Goal: Task Accomplishment & Management: Use online tool/utility

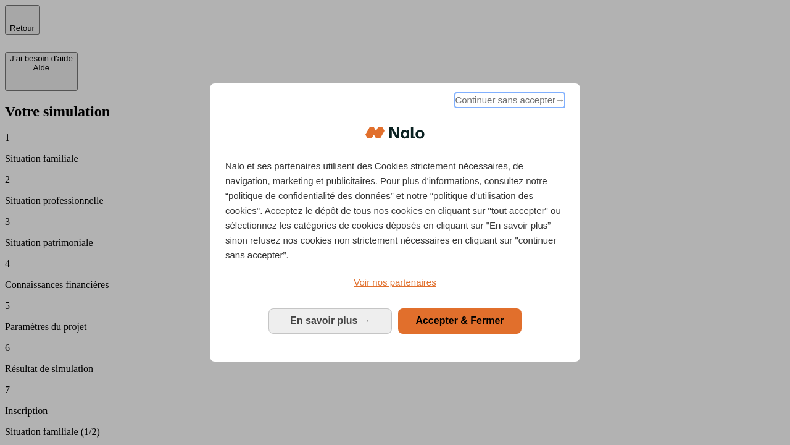
click at [509, 102] on span "Continuer sans accepter →" at bounding box center [510, 100] width 110 height 15
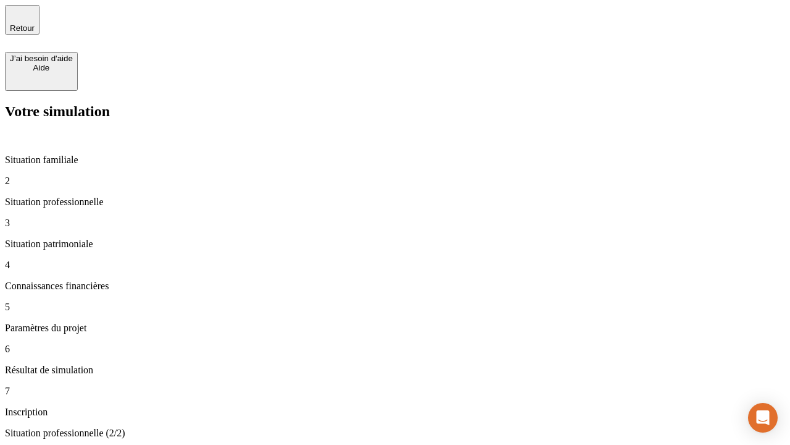
type input "30 000"
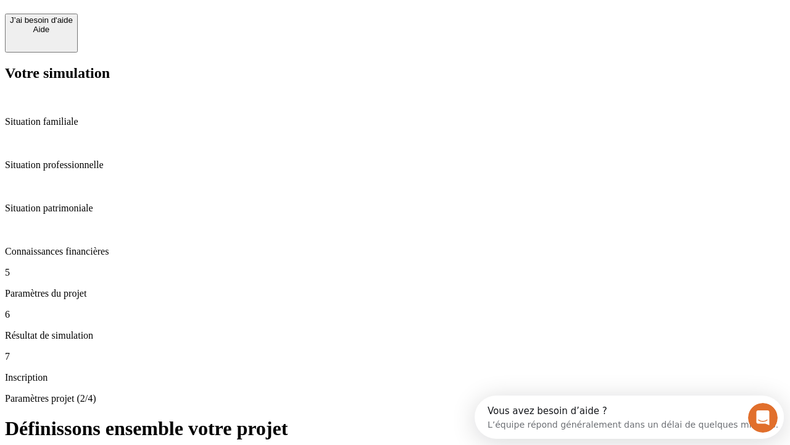
scroll to position [23, 0]
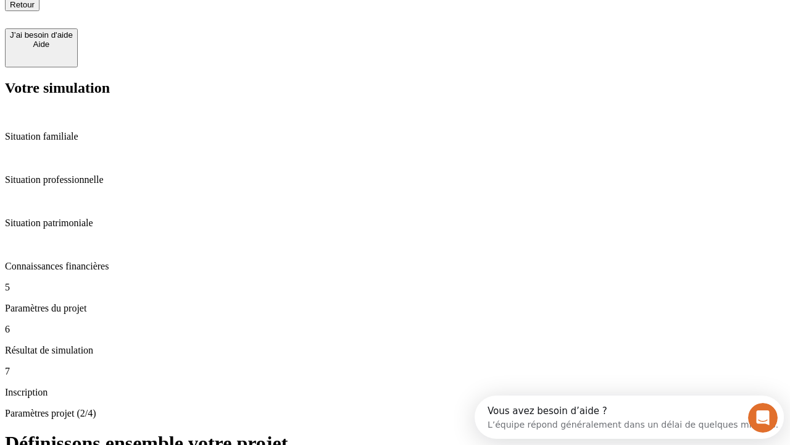
type input "25"
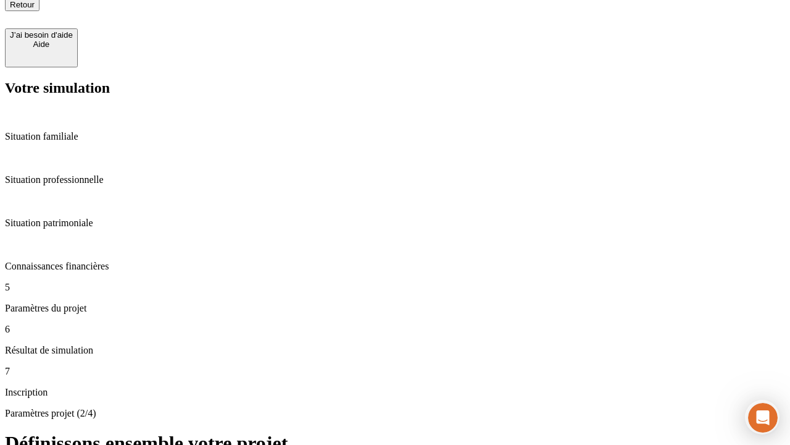
type input "64"
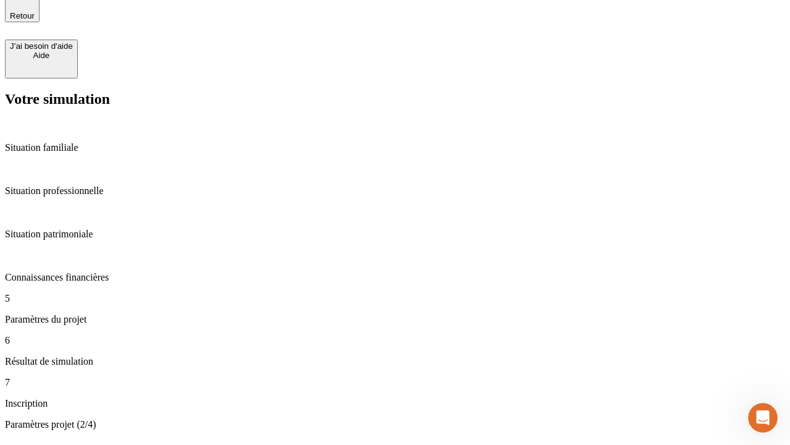
type input "1 000"
type input "640"
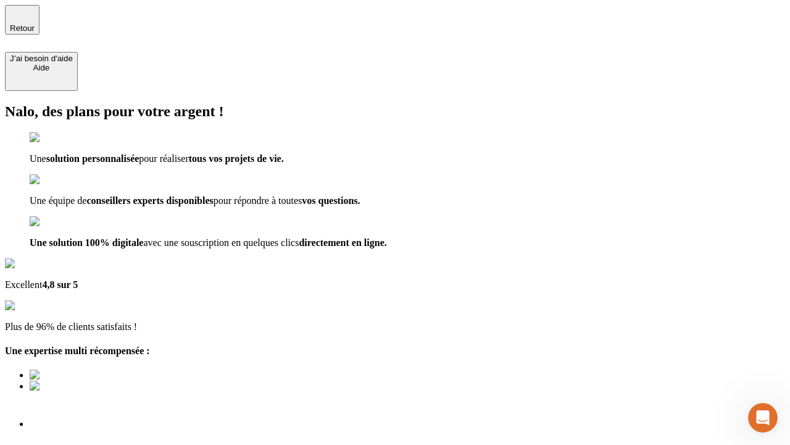
type input "[EMAIL_ADDRESS][PERSON_NAME][DOMAIN_NAME]"
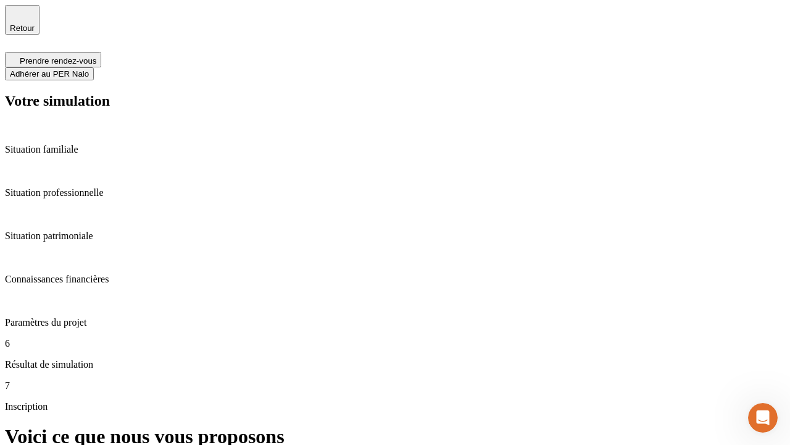
click at [89, 69] on span "Adhérer au PER Nalo" at bounding box center [49, 73] width 79 height 9
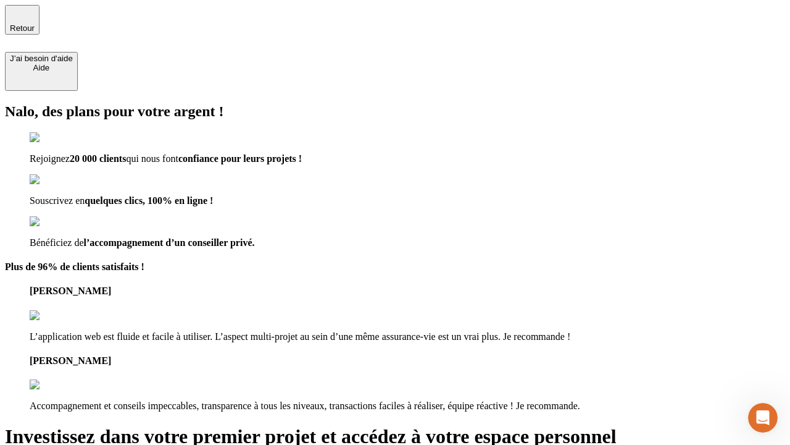
type input "abc"
